Goal: Information Seeking & Learning: Check status

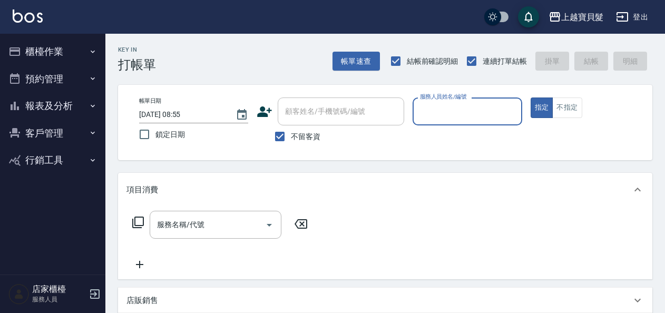
click at [60, 81] on button "預約管理" at bounding box center [52, 78] width 97 height 27
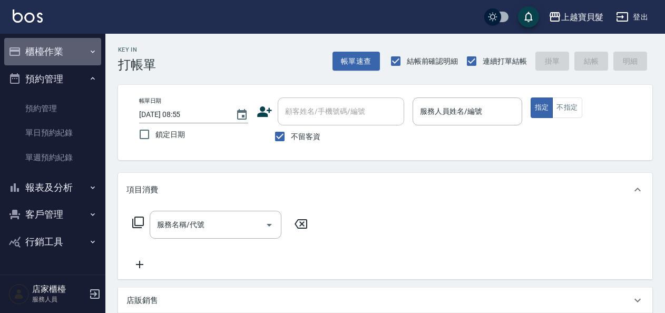
click at [63, 62] on button "櫃檯作業" at bounding box center [52, 51] width 97 height 27
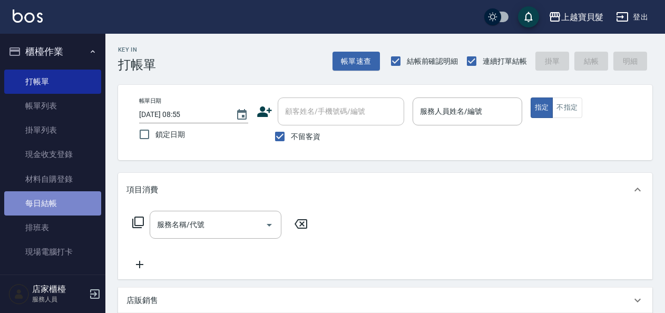
click at [76, 211] on link "每日結帳" at bounding box center [52, 203] width 97 height 24
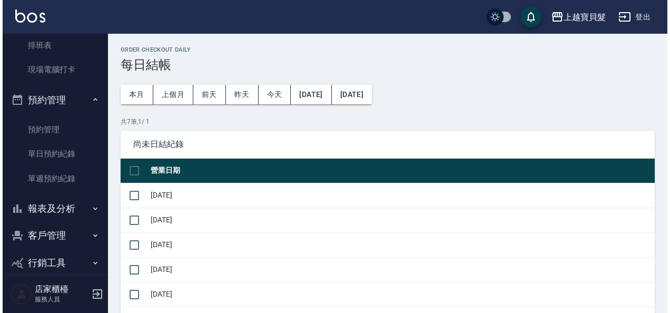
scroll to position [196, 0]
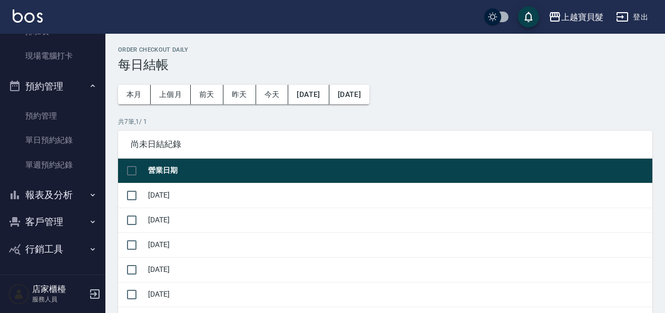
click at [74, 197] on button "報表及分析" at bounding box center [52, 194] width 97 height 27
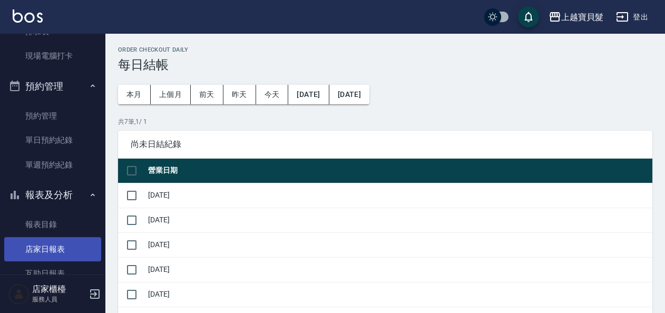
click at [70, 243] on link "店家日報表" at bounding box center [52, 249] width 97 height 24
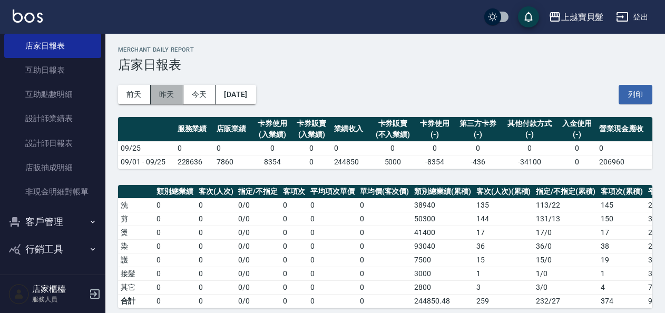
click at [151, 96] on button "昨天" at bounding box center [167, 94] width 33 height 19
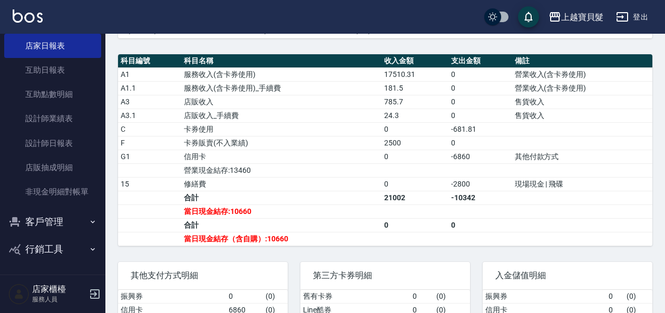
scroll to position [385, 0]
